Goal: Transaction & Acquisition: Purchase product/service

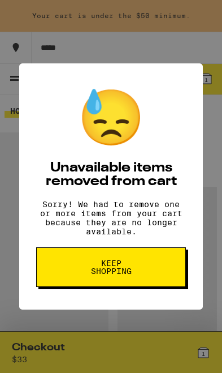
click at [146, 271] on button "Keep Shopping" at bounding box center [111, 267] width 150 height 40
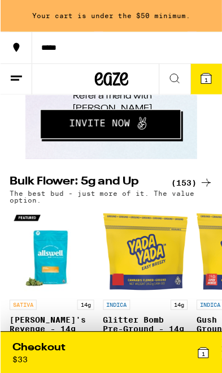
scroll to position [1574, 0]
